Goal: Communication & Community: Answer question/provide support

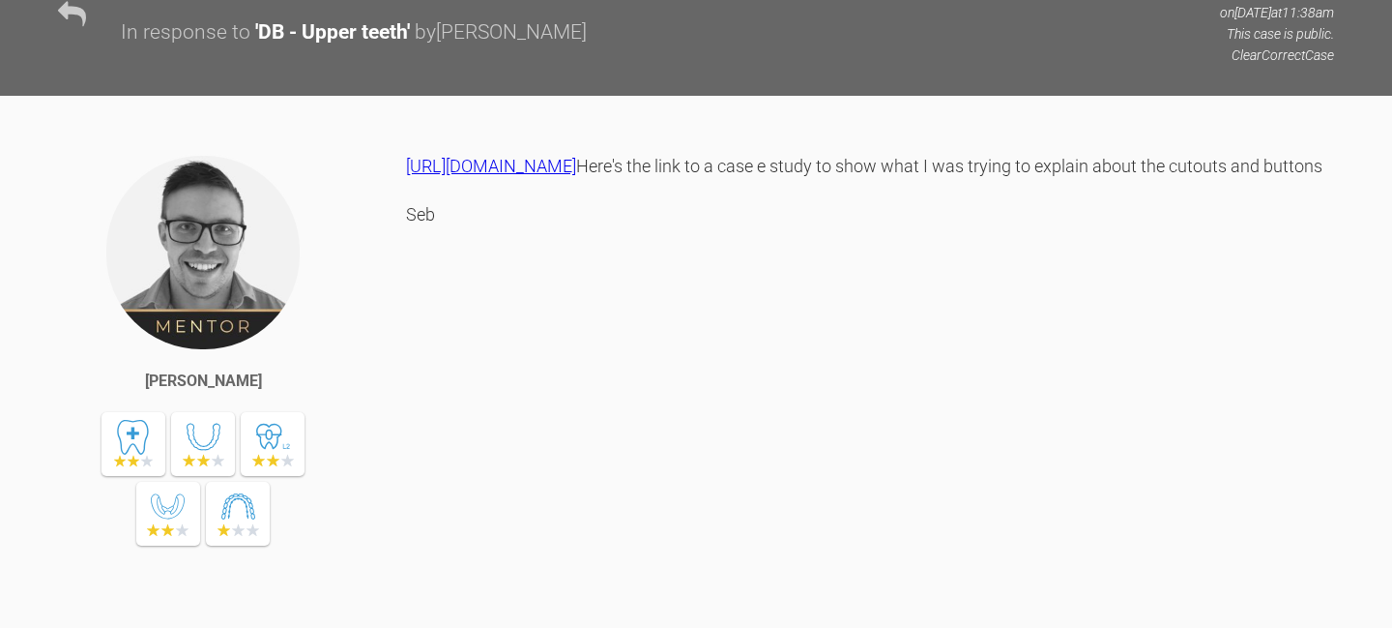
scroll to position [2994, 0]
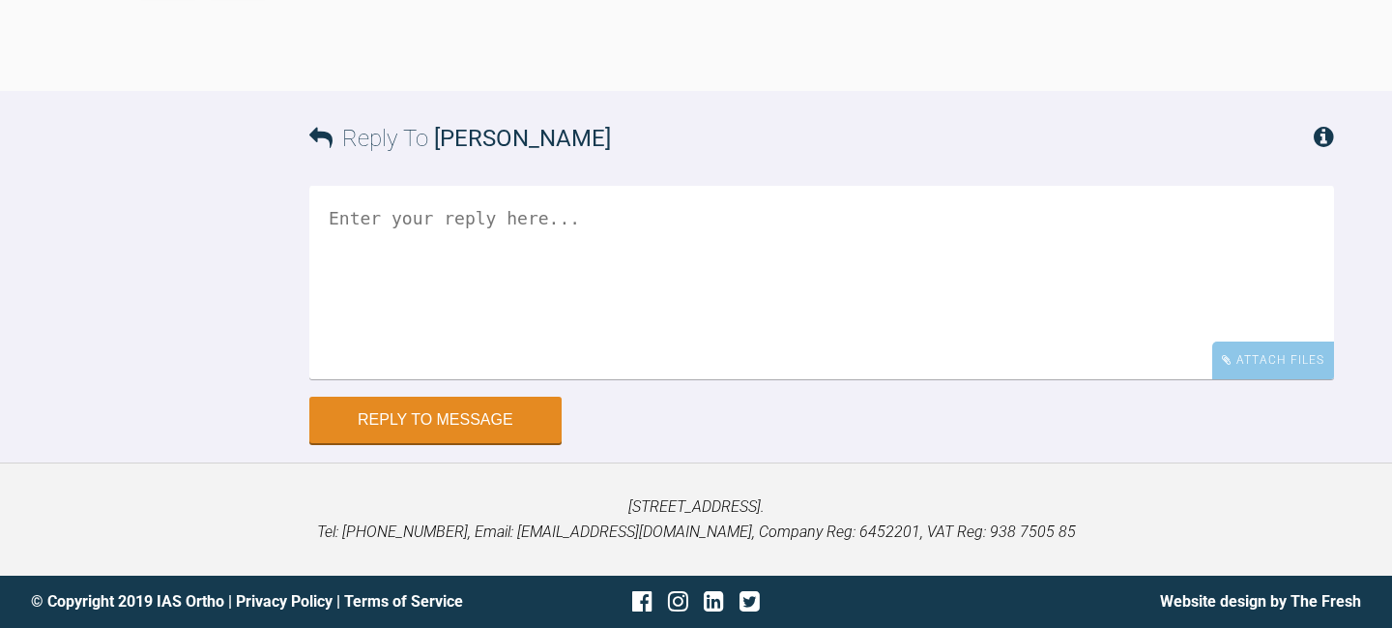
scroll to position [3949, 0]
click at [811, 379] on textarea at bounding box center [821, 282] width 1025 height 193
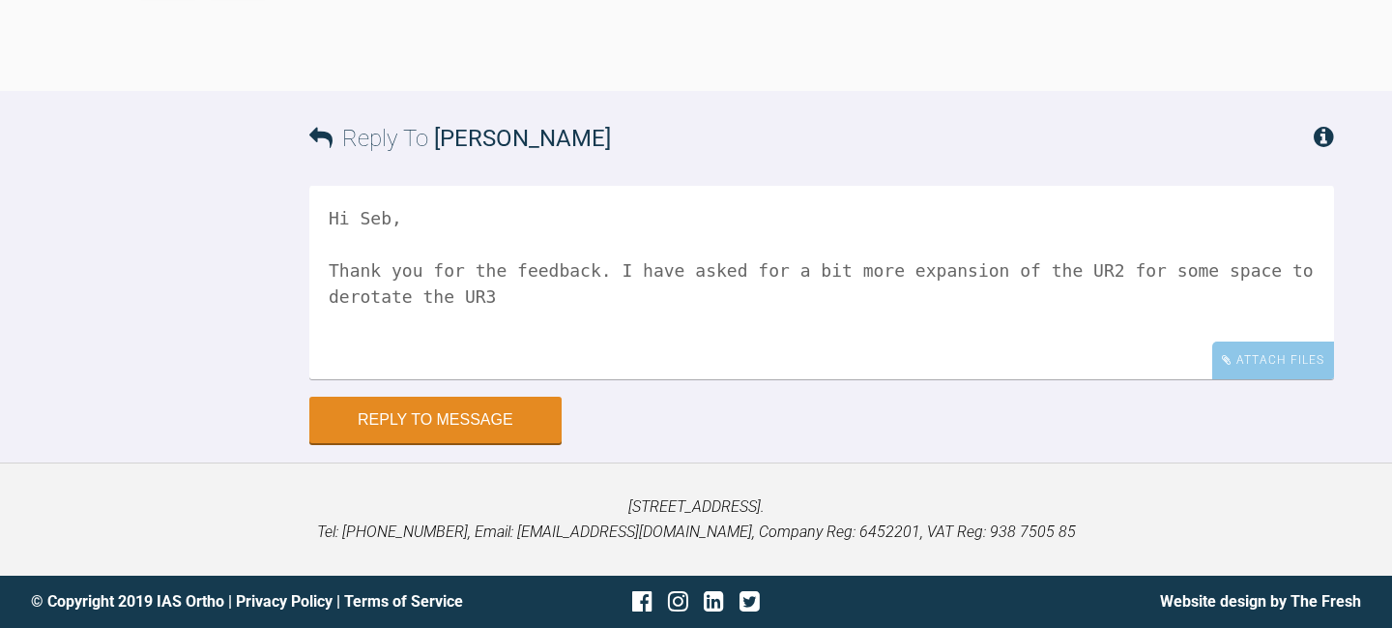
scroll to position [3966, 0]
paste textarea "[URL][DOMAIN_NAME] Treatment Setup Password: #^J^&x3x.; Password will expire on…"
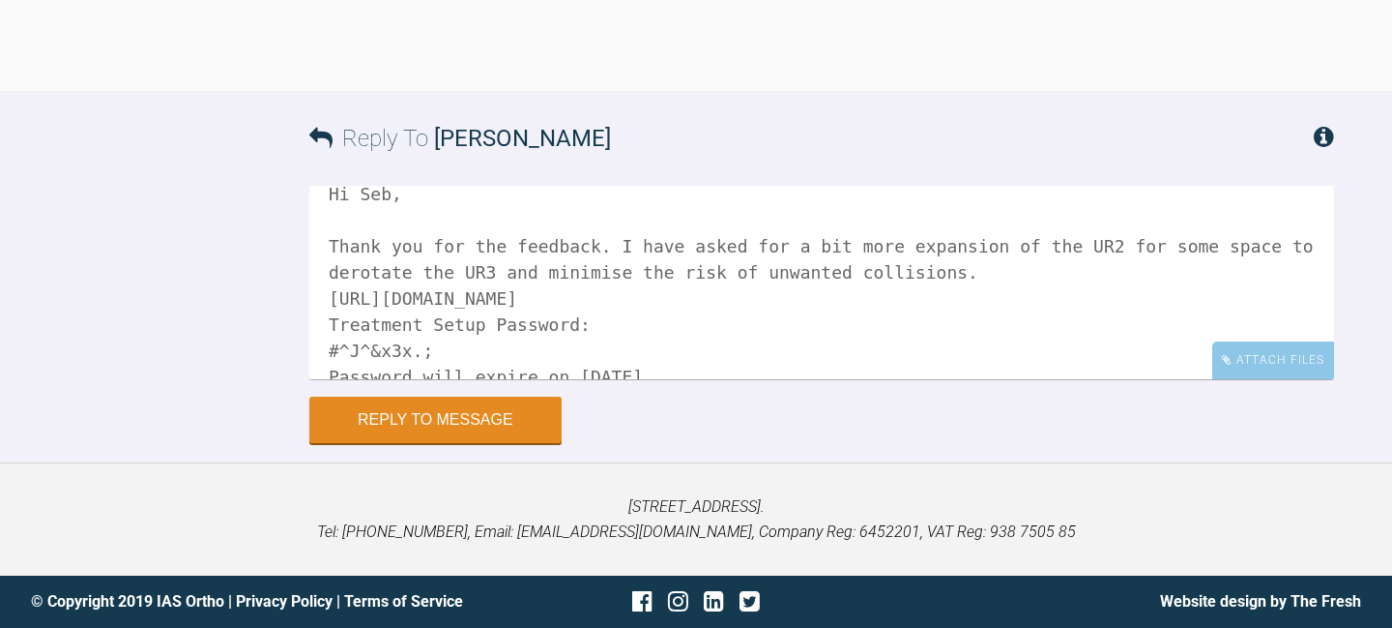
scroll to position [26, 0]
click at [979, 379] on textarea "Hi Seb, Thank you for the feedback. I have asked for a bit more expansion of th…" at bounding box center [821, 282] width 1025 height 193
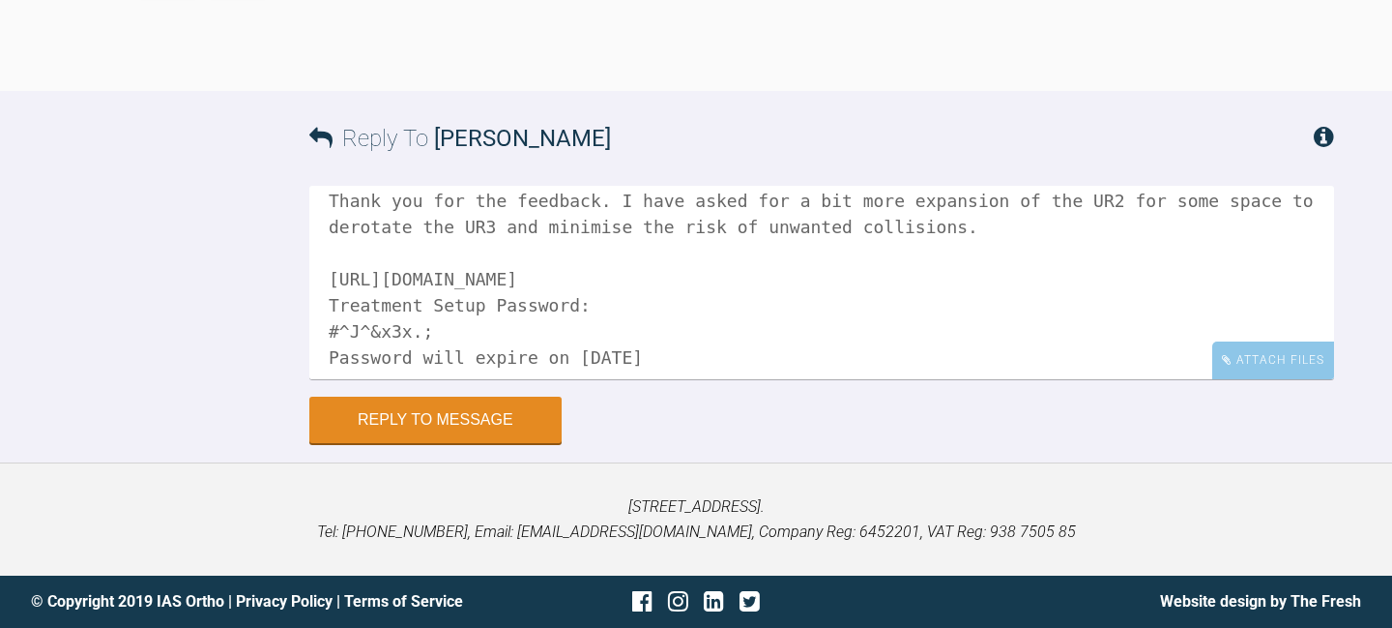
scroll to position [106, 0]
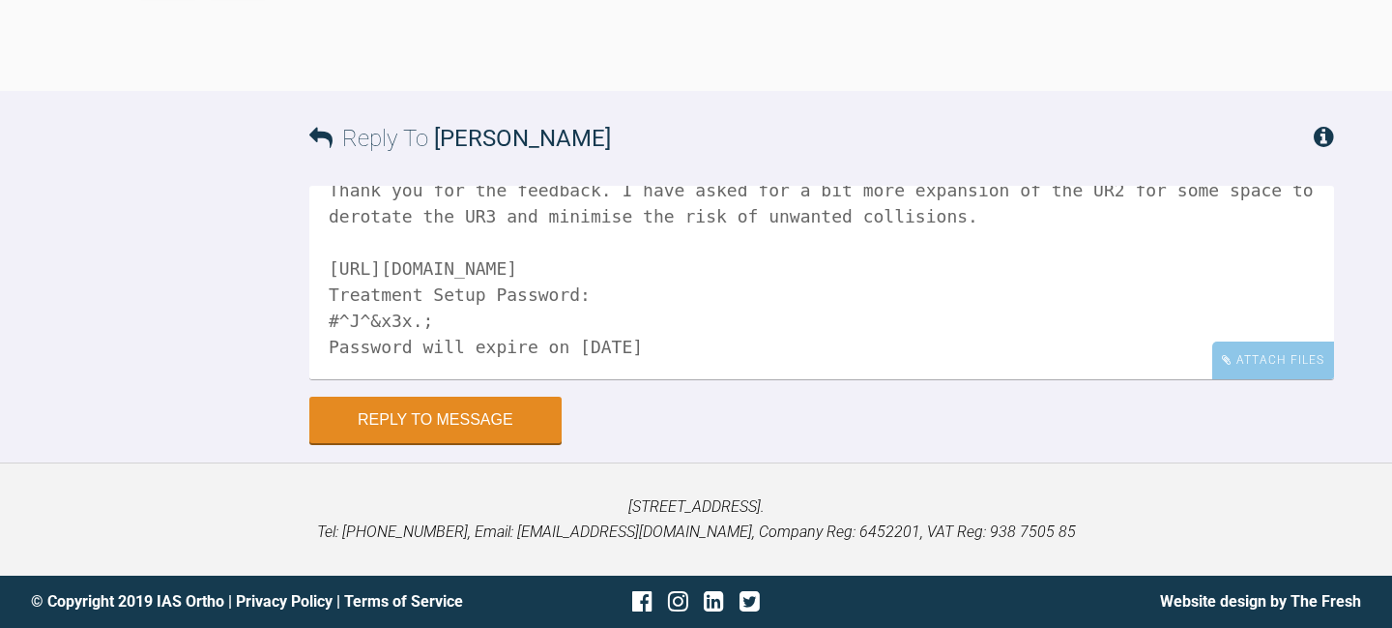
drag, startPoint x: 711, startPoint y: 514, endPoint x: 100, endPoint y: 518, distance: 611.1
click at [100, 443] on div "Reply To [PERSON_NAME] Hi Seb, Thank you for the feedback. I have asked for a b…" at bounding box center [696, 267] width 1392 height 352
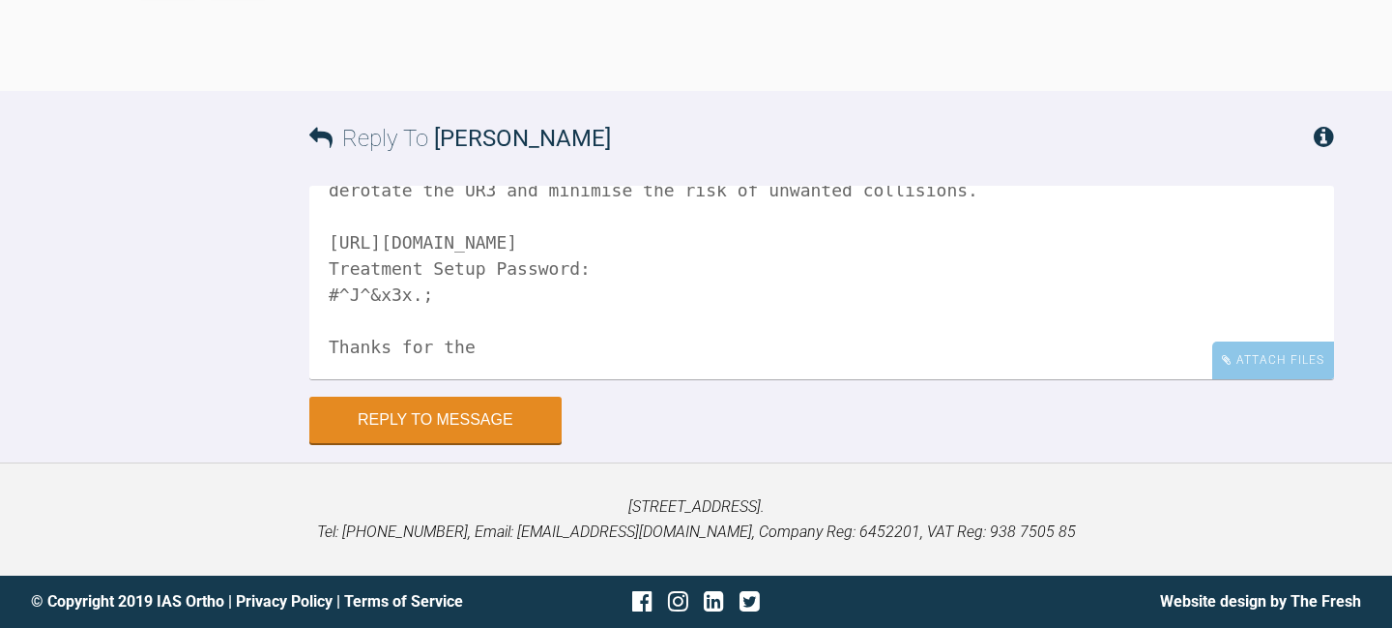
scroll to position [4045, 0]
drag, startPoint x: 520, startPoint y: 434, endPoint x: 365, endPoint y: 440, distance: 154.8
click at [365, 379] on textarea "Hi Seb, Thank you for the feedback. I have asked for a bit more expansion of th…" at bounding box center [821, 282] width 1025 height 193
click at [793, 379] on textarea "Hi Seb, Thank you for the feedback. I have asked for a bit more expansion of th…" at bounding box center [821, 282] width 1025 height 193
click at [998, 379] on textarea "Hi Seb, Thank you for the feedback. I have asked for a bit more expansion of th…" at bounding box center [821, 282] width 1025 height 193
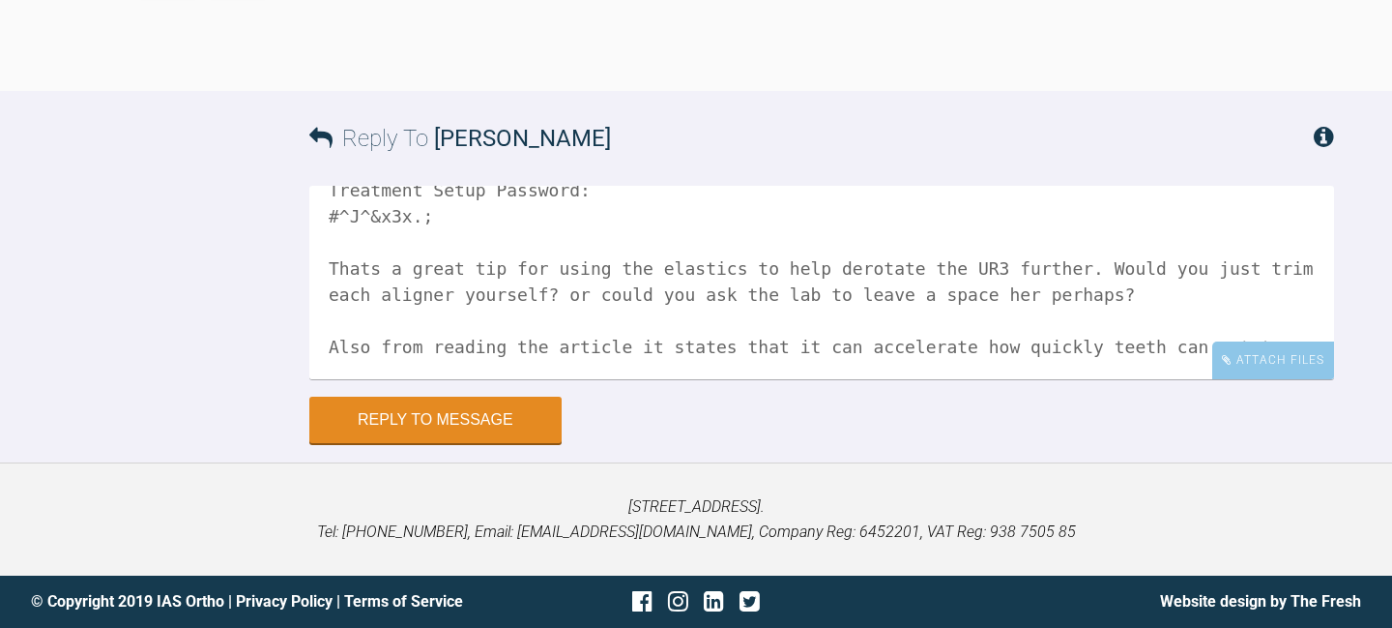
scroll to position [211, 0]
click at [1122, 275] on textarea "Hi Seb, Thank you for the feedback. I have asked for a bit more expansion of th…" at bounding box center [821, 282] width 1025 height 193
drag, startPoint x: 1119, startPoint y: 267, endPoint x: 1354, endPoint y: 429, distance: 285.6
click at [1354, 429] on div "Reply To Sebastian Wilkins Hi Seb, Thank you for the feedback. I have asked for…" at bounding box center [696, 267] width 1392 height 352
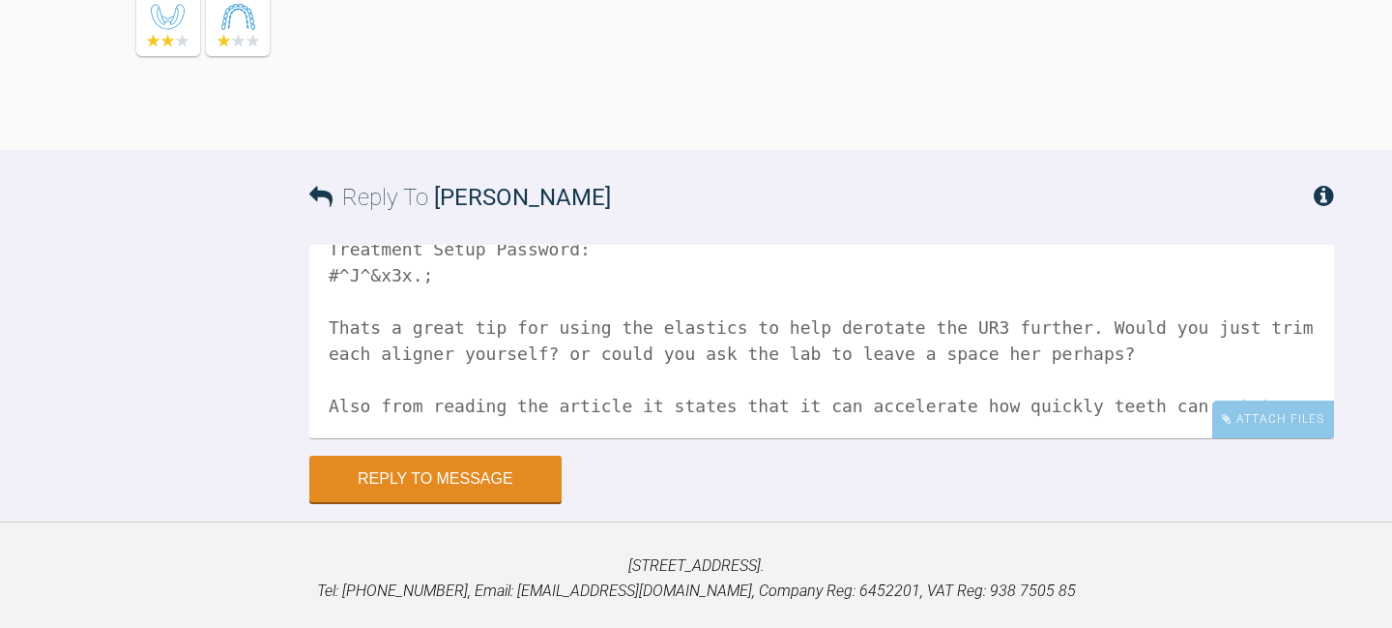
scroll to position [3480, 0]
type textarea "Hi Seb, Thank you for the feedback. I have asked for a bit more expansion of th…"
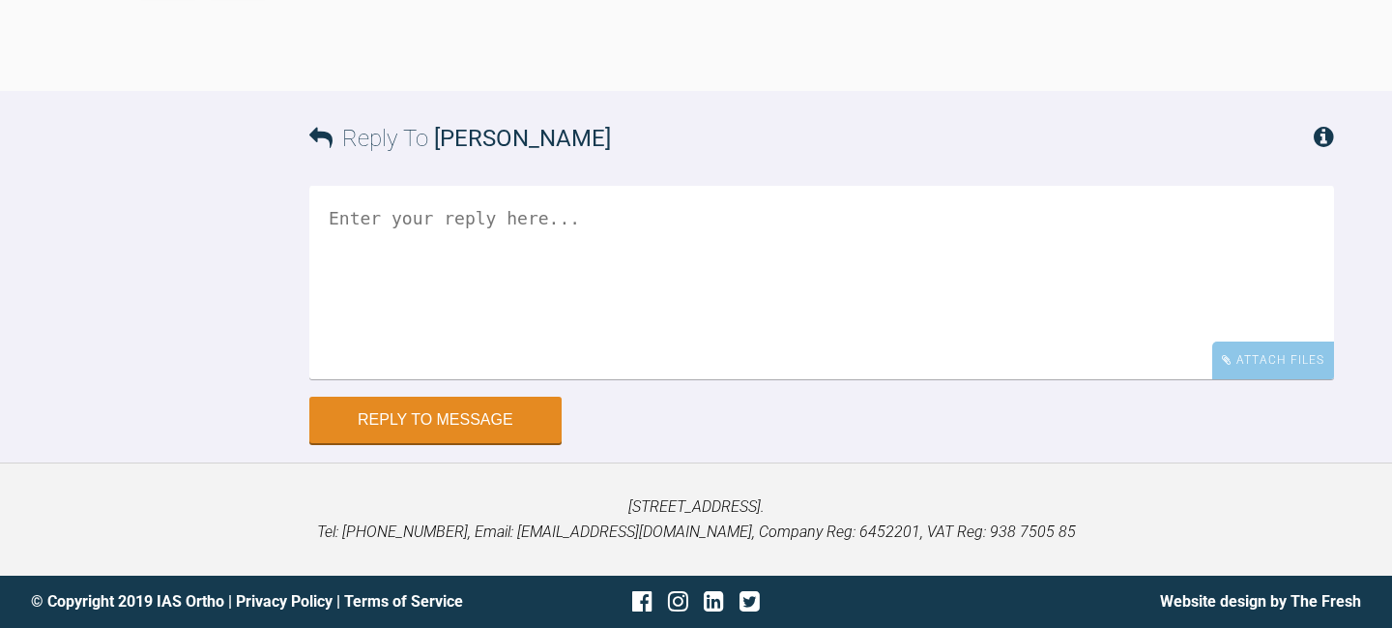
scroll to position [4137, 0]
click at [805, 296] on textarea at bounding box center [821, 282] width 1025 height 193
paste textarea "[URL][DOMAIN_NAME] Treatment Setup Password: #^J^&x3x.; Password will expire on…"
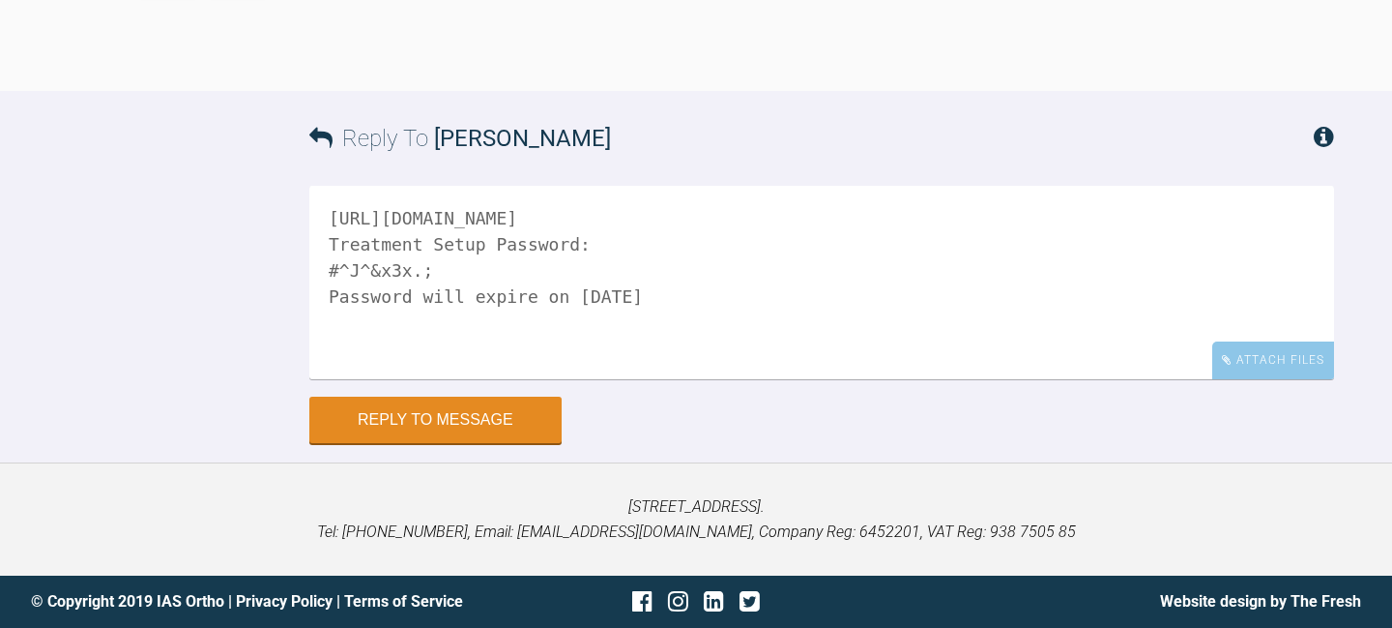
click at [331, 224] on textarea "[URL][DOMAIN_NAME] Treatment Setup Password: #^J^&x3x.; Password will expire on…" at bounding box center [821, 282] width 1025 height 193
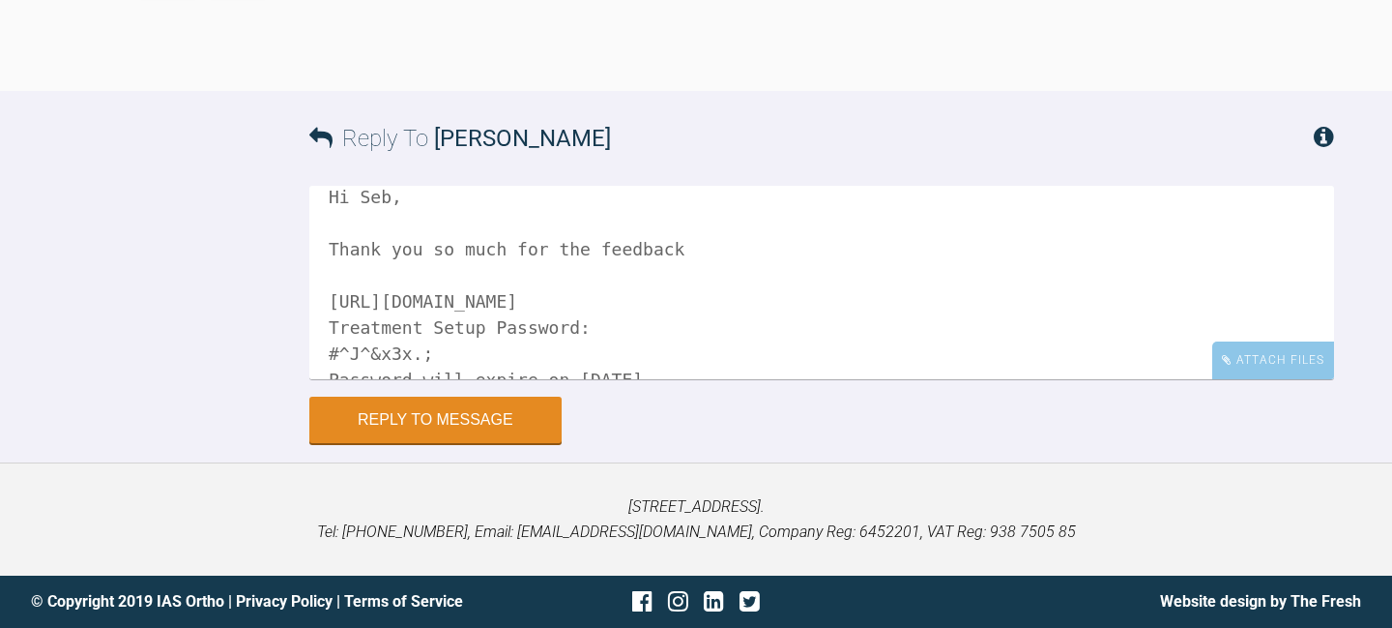
scroll to position [0, 0]
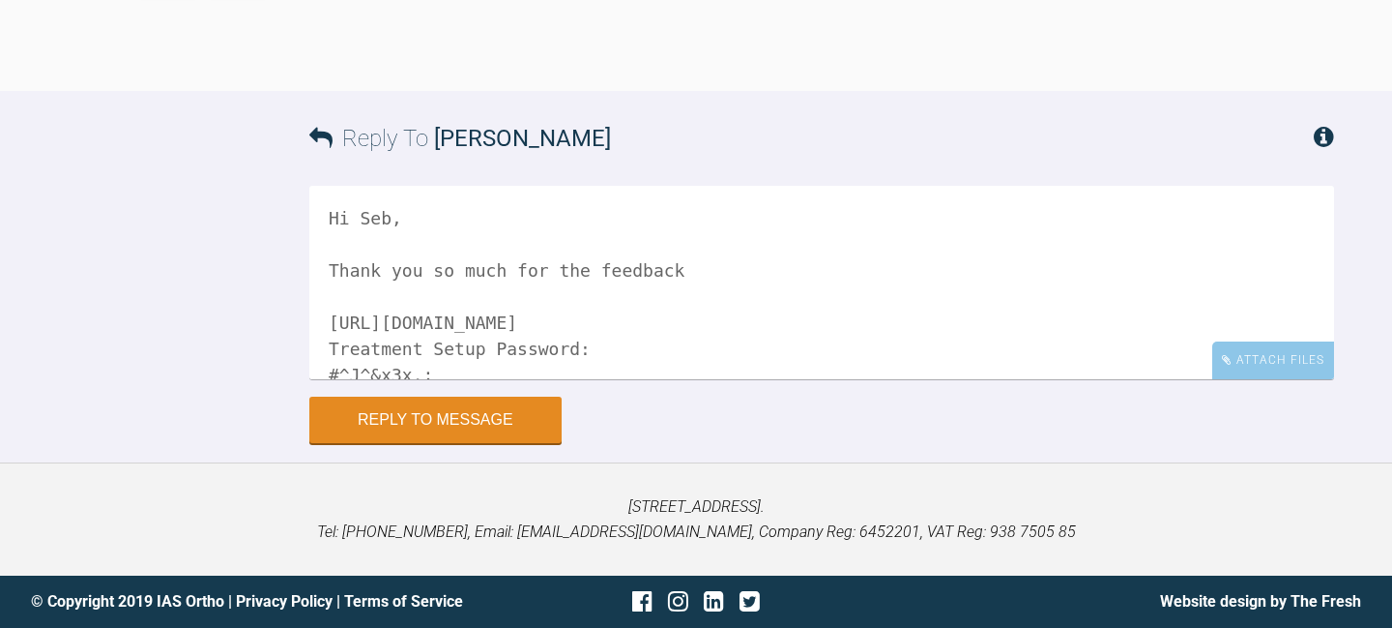
click at [712, 275] on textarea "Hi Seb, Thank you so much for the feedback [URL][DOMAIN_NAME] Treatment Setup P…" at bounding box center [821, 282] width 1025 height 193
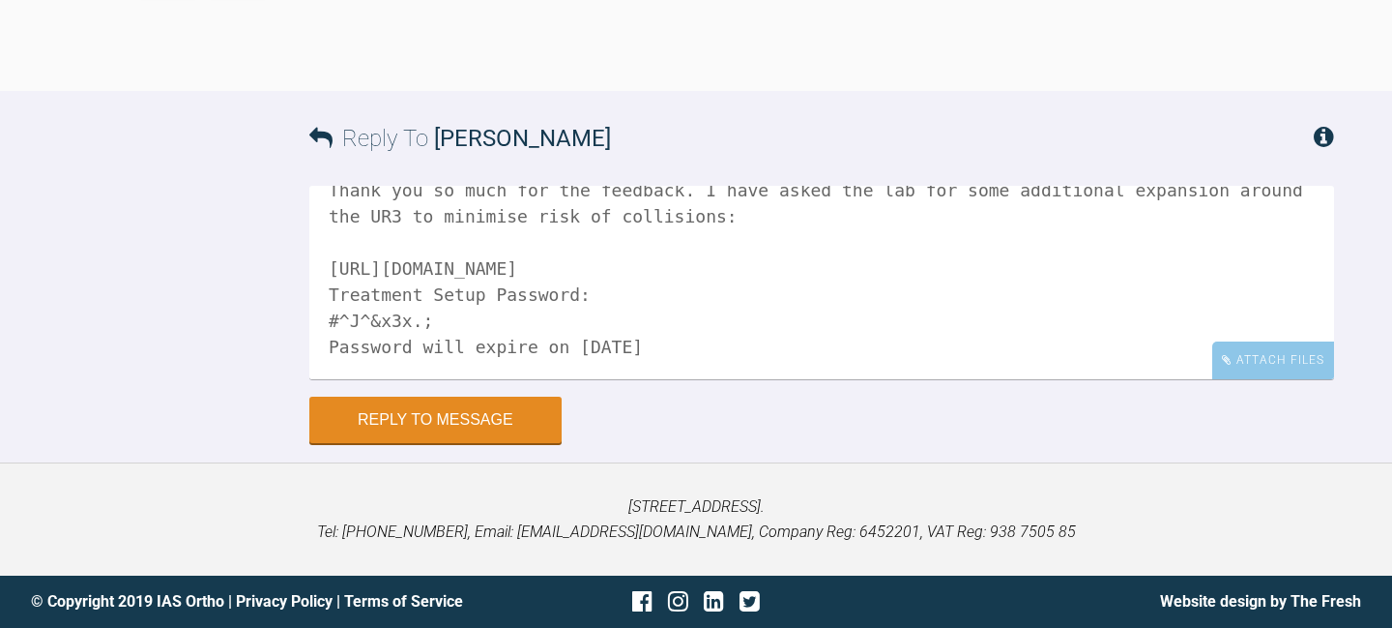
scroll to position [106, 0]
drag, startPoint x: 713, startPoint y: 481, endPoint x: 205, endPoint y: 481, distance: 507.6
click at [205, 443] on div "Reply To [PERSON_NAME] Hi Seb, Thank you so much for the feedback. I have asked…" at bounding box center [696, 267] width 1392 height 352
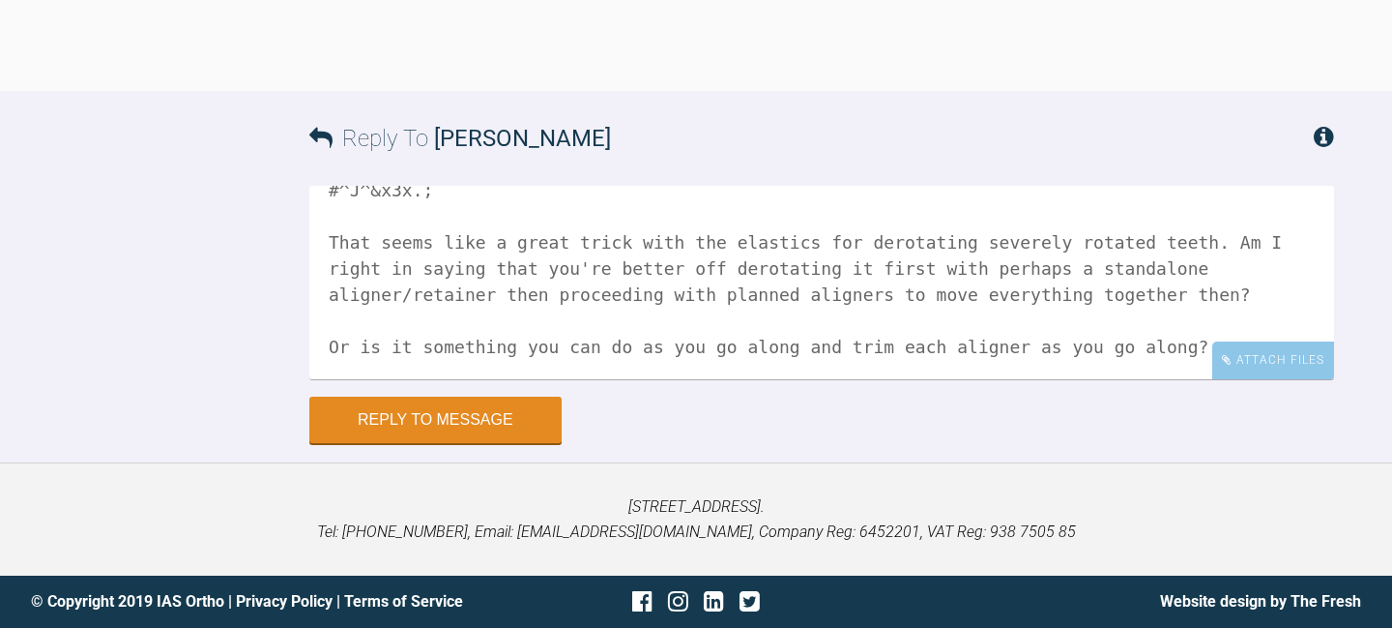
scroll to position [4137, 0]
click at [1201, 348] on textarea "Hi Seb, Thank you so much for the feedback. I have asked the lab for some addit…" at bounding box center [821, 282] width 1025 height 193
click at [1174, 351] on textarea "Hi Seb, Thank you so much for the feedback. I have asked the lab for some addit…" at bounding box center [821, 282] width 1025 height 193
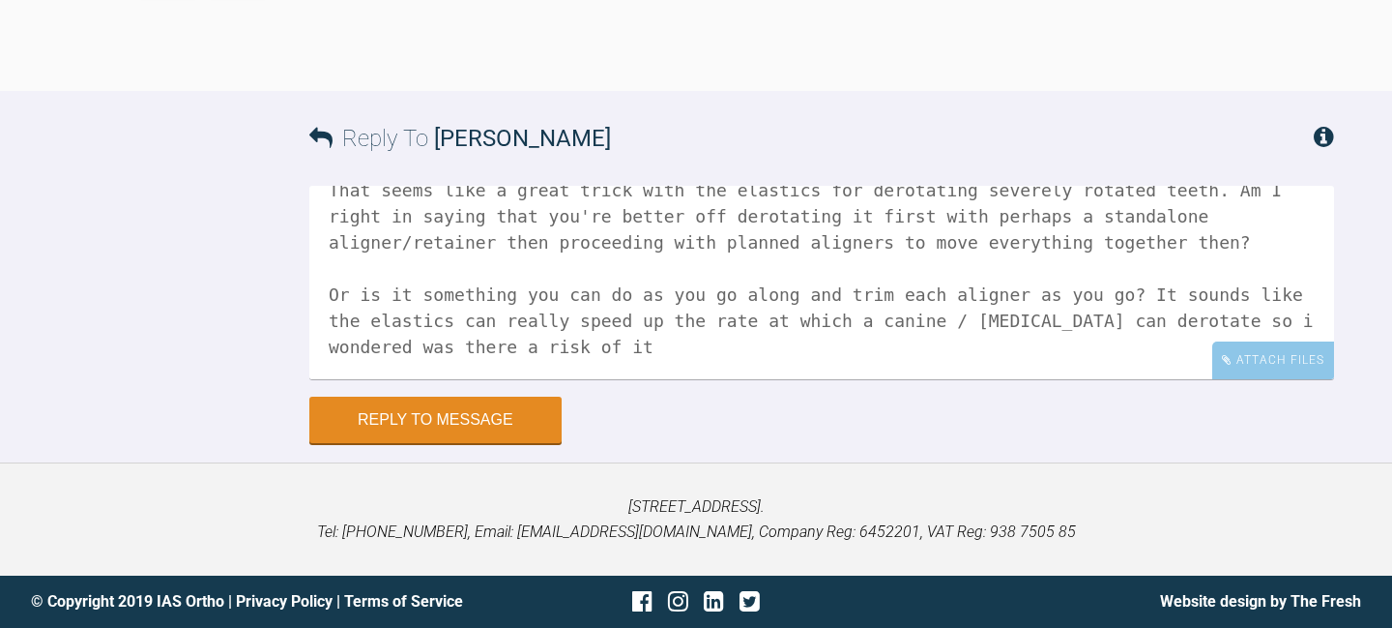
scroll to position [289, 0]
click at [1262, 325] on textarea "Hi Seb, Thank you so much for the feedback. I have asked the lab for some addit…" at bounding box center [821, 282] width 1025 height 193
click at [695, 353] on textarea "Hi Seb, Thank you so much for the feedback. I have asked the lab for some addit…" at bounding box center [821, 282] width 1025 height 193
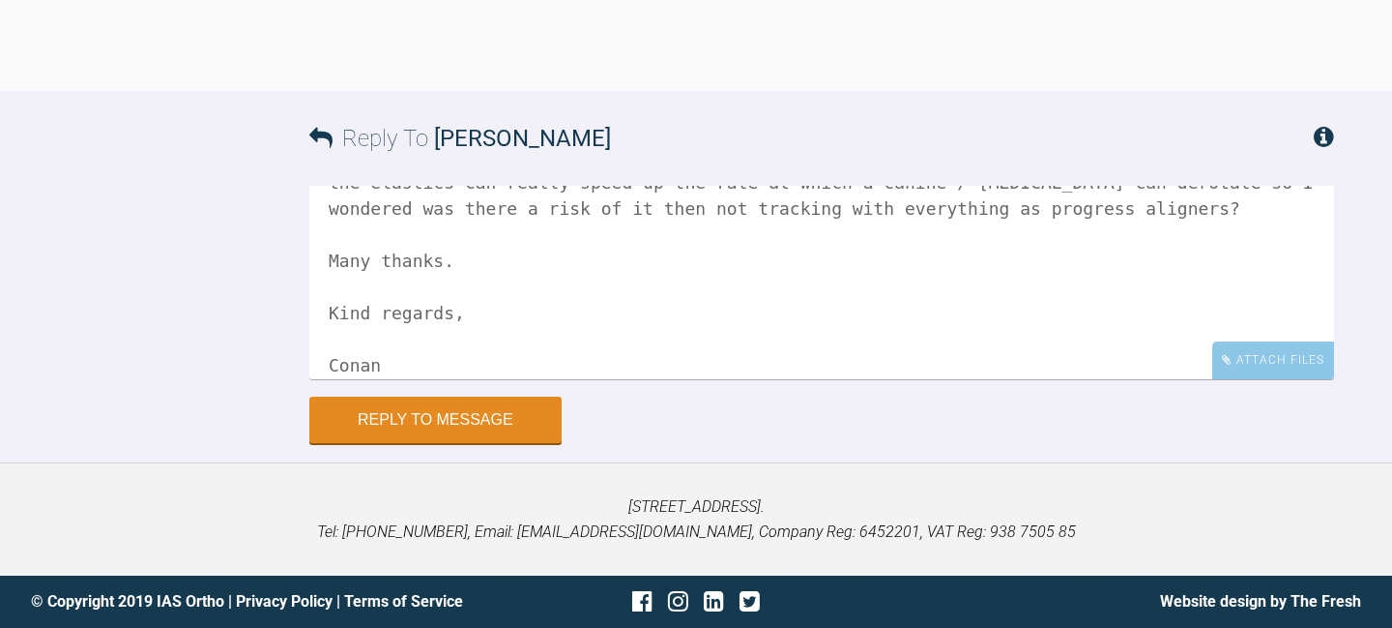
scroll to position [384, 0]
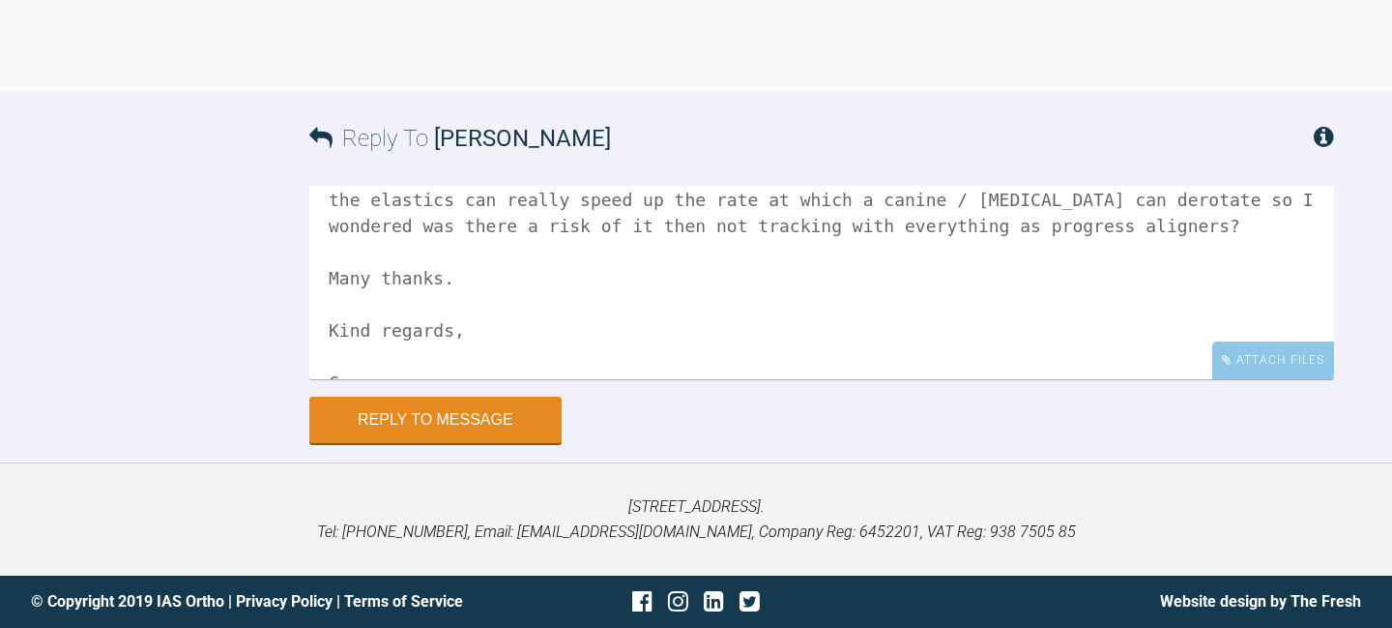
click at [692, 250] on textarea "Hi Seb, Thank you so much for the feedback. I have asked the lab for some addit…" at bounding box center [821, 282] width 1025 height 193
click at [858, 249] on textarea "Hi Seb, Thank you so much for the feedback. I have asked the lab for some addit…" at bounding box center [821, 282] width 1025 height 193
drag, startPoint x: 856, startPoint y: 250, endPoint x: 1022, endPoint y: 252, distance: 166.3
click at [1022, 252] on textarea "Hi Seb, Thank you so much for the feedback. I have asked the lab for some addit…" at bounding box center [821, 282] width 1025 height 193
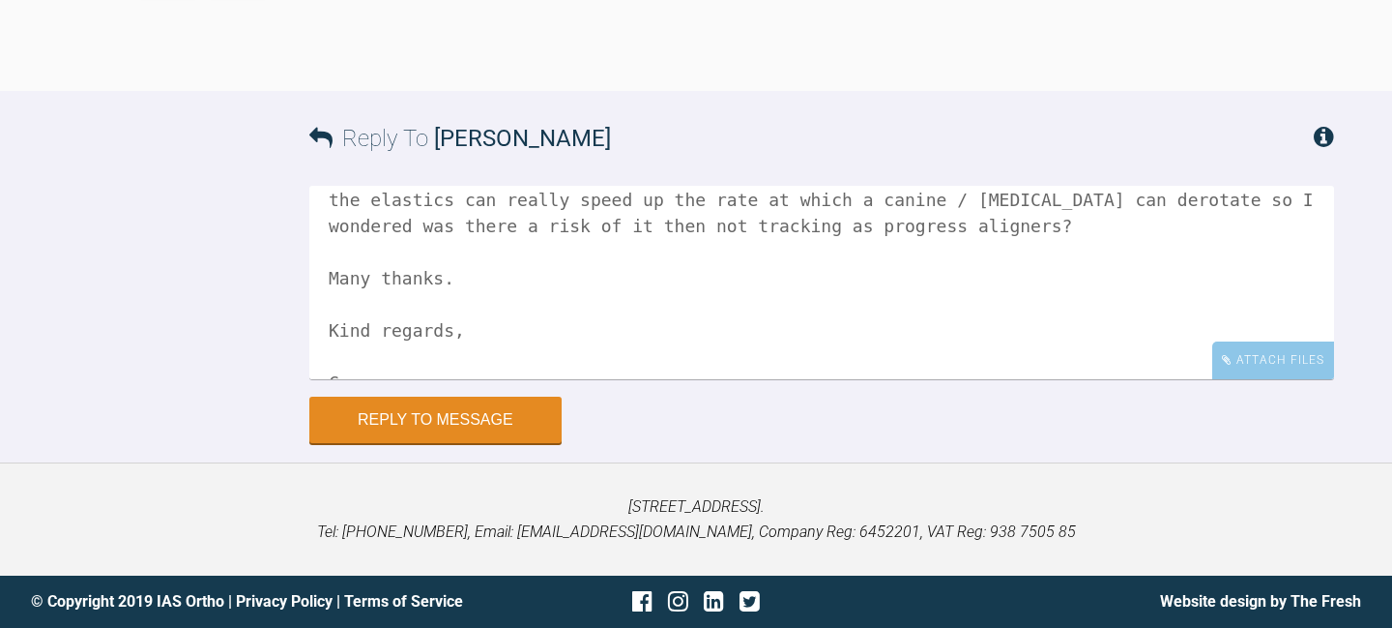
click at [881, 248] on textarea "Hi Seb, Thank you so much for the feedback. I have asked the lab for some addit…" at bounding box center [821, 282] width 1025 height 193
click at [1023, 247] on textarea "Hi Seb, Thank you so much for the feedback. I have asked the lab for some addit…" at bounding box center [821, 282] width 1025 height 193
click at [1243, 253] on textarea "Hi Seb, Thank you so much for the feedback. I have asked the lab for some addit…" at bounding box center [821, 282] width 1025 height 193
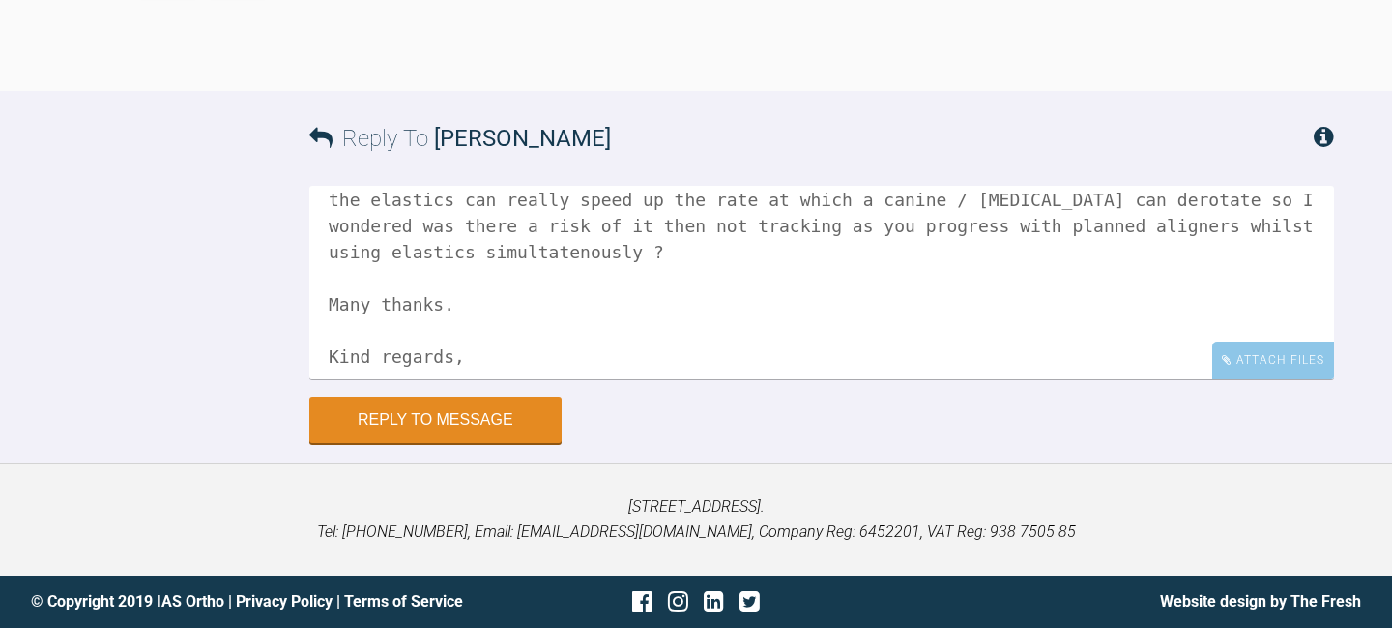
click at [584, 282] on textarea "Hi Seb, Thank you so much for the feedback. I have asked the lab for some addit…" at bounding box center [821, 282] width 1025 height 193
click at [681, 279] on textarea "Hi Seb, Thank you so much for the feedback. I have asked the lab for some addit…" at bounding box center [821, 282] width 1025 height 193
click at [645, 277] on textarea "Hi Seb, Thank you so much for the feedback. I have asked the lab for some addit…" at bounding box center [821, 282] width 1025 height 193
click at [443, 336] on textarea "Hi Seb, Thank you so much for the feedback. I have asked the lab for some addit…" at bounding box center [821, 282] width 1025 height 193
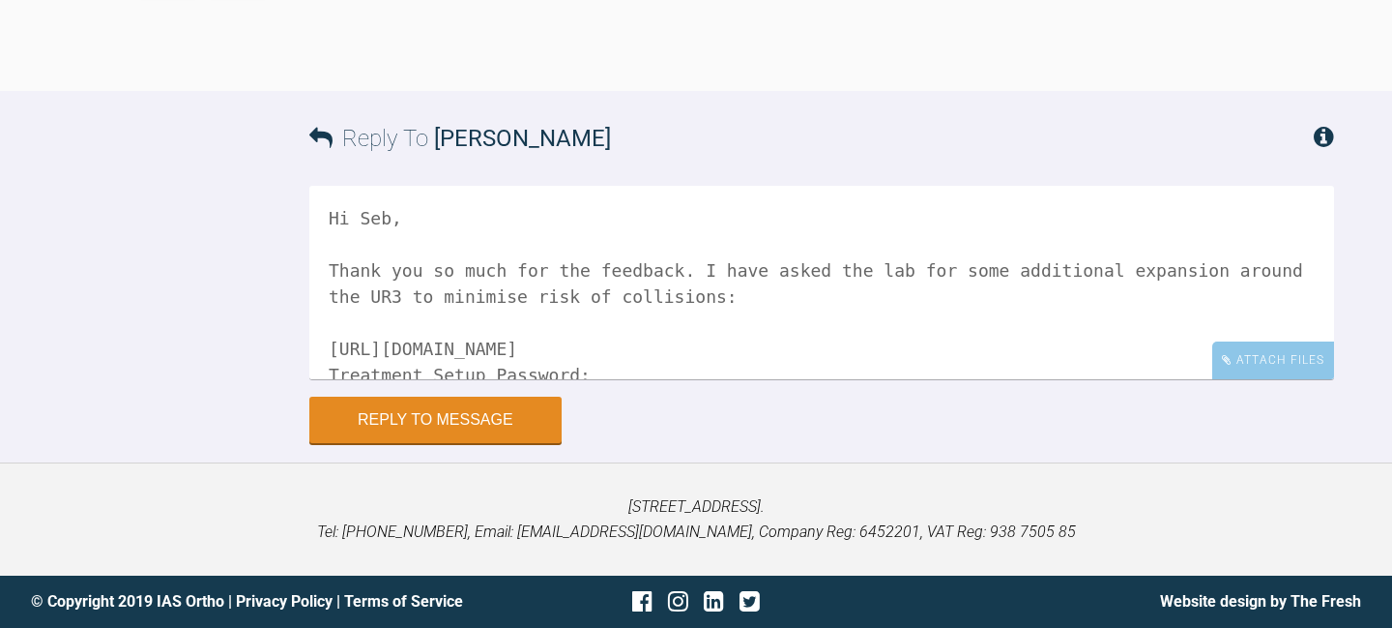
scroll to position [472, 0]
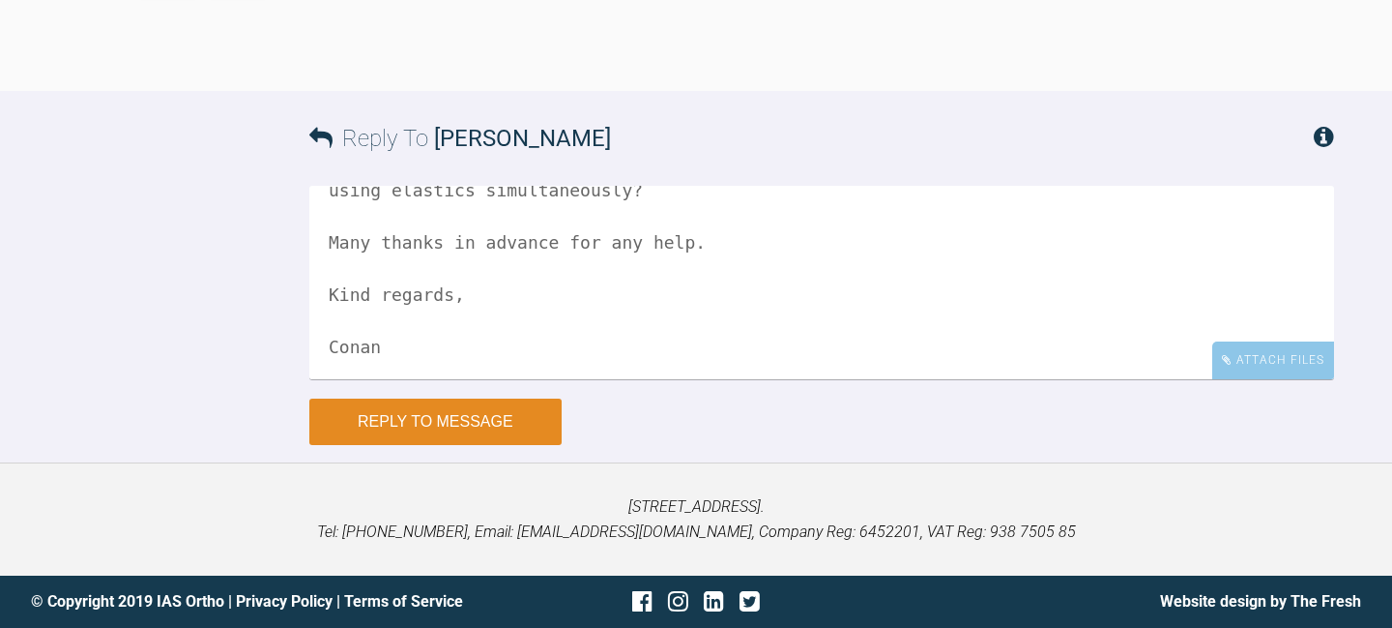
type textarea "Hi Seb, Thank you so much for the feedback. I have asked the lab for some addit…"
click at [417, 424] on button "Reply to Message" at bounding box center [435, 421] width 252 height 46
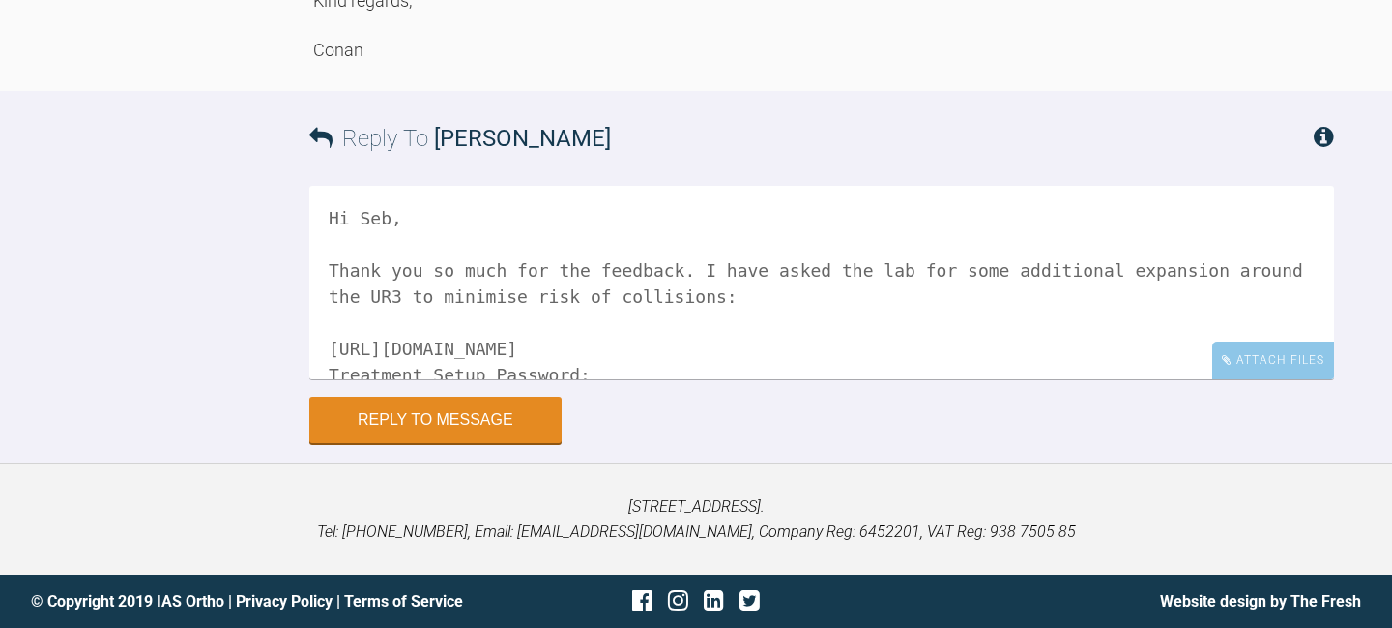
scroll to position [4329, 0]
